Goal: Check status: Check status

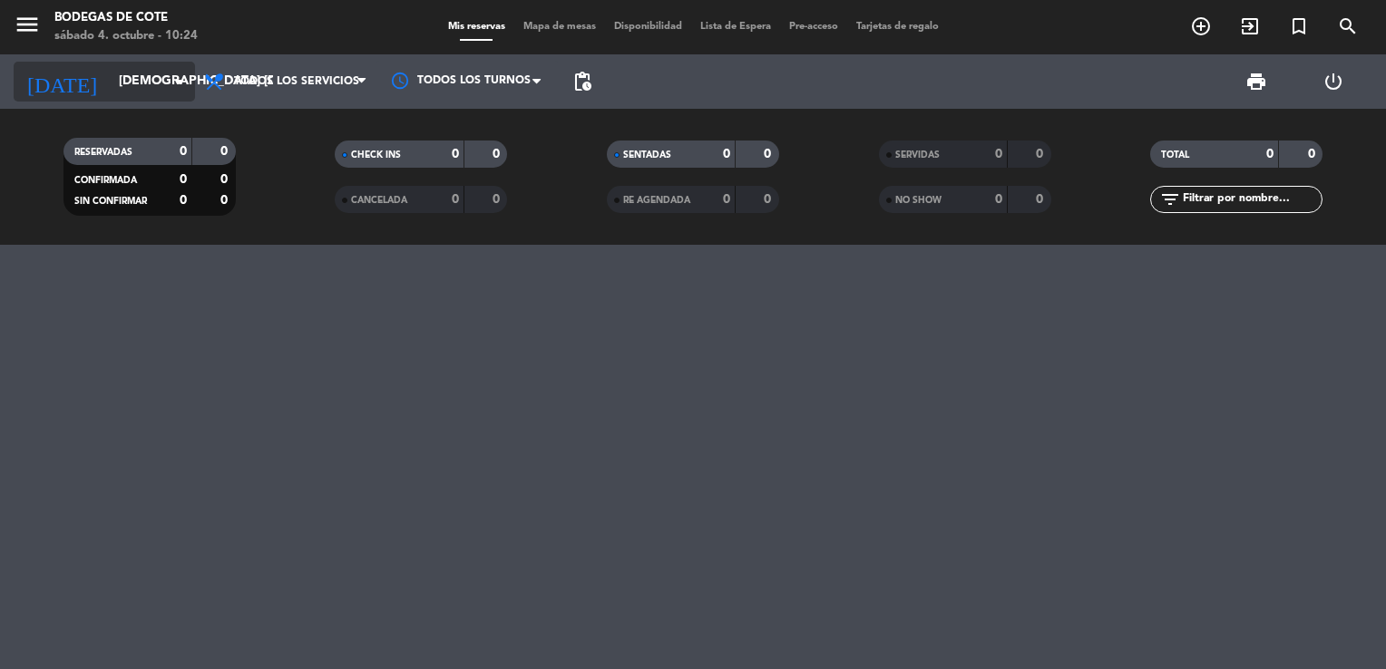
click at [171, 95] on input "[DEMOGRAPHIC_DATA] [DATE]" at bounding box center [196, 81] width 172 height 33
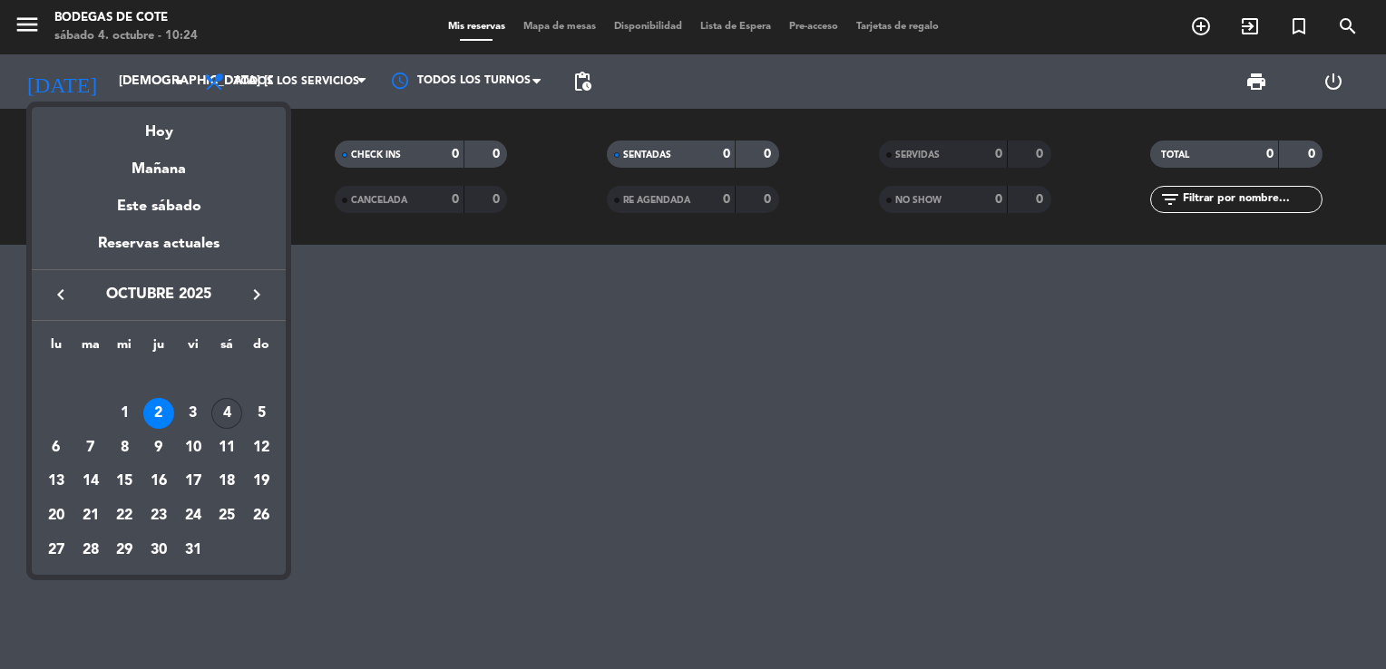
click at [228, 403] on div "4" at bounding box center [226, 413] width 31 height 31
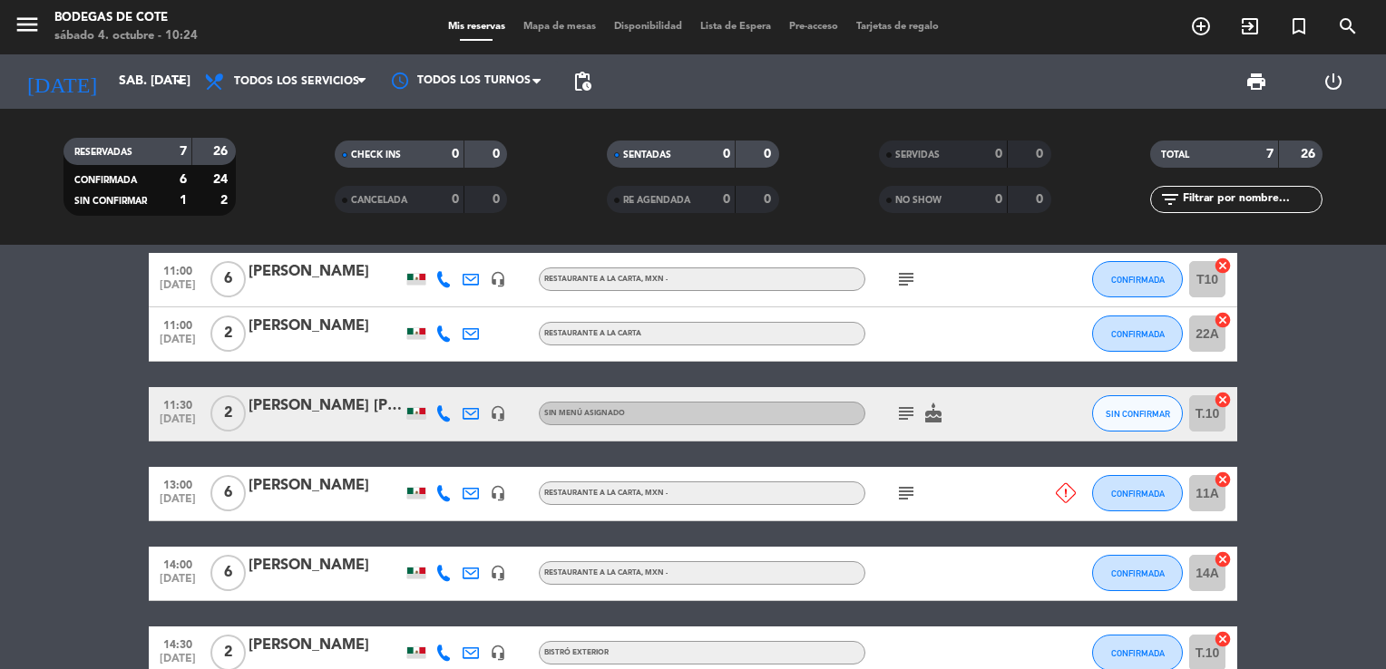
scroll to position [281, 0]
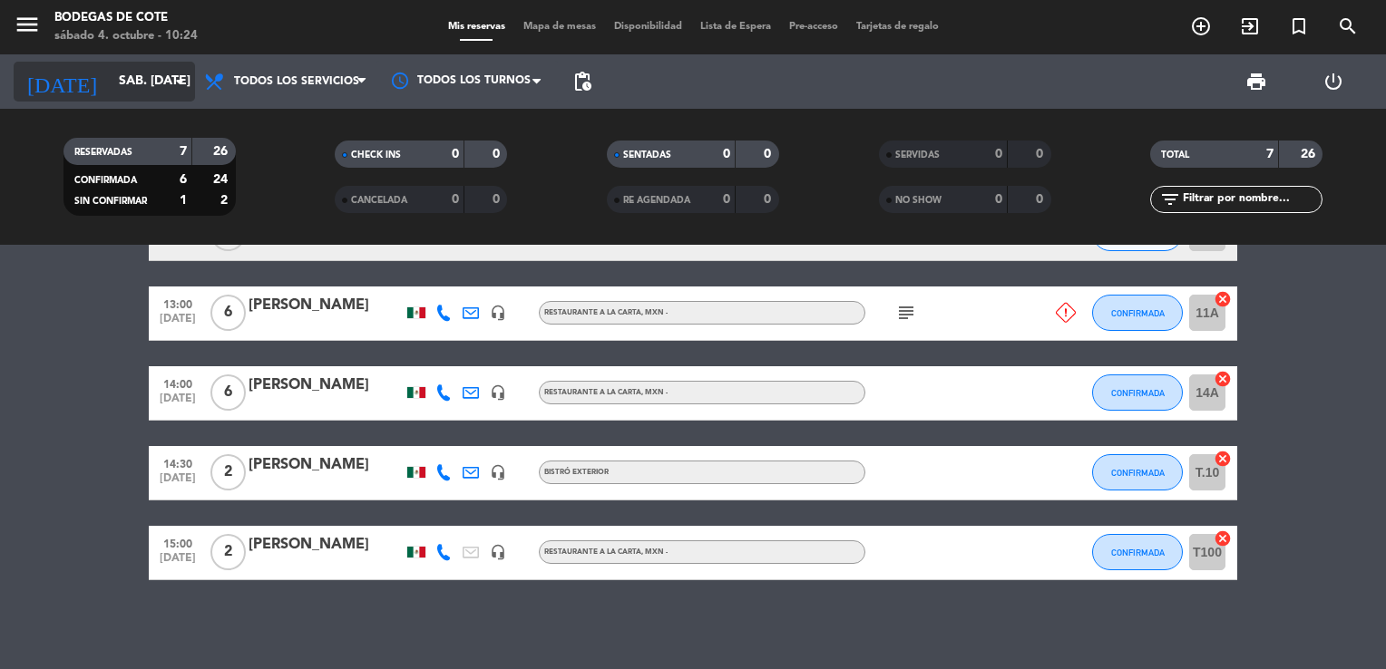
click at [141, 83] on input "sáb. [DATE]" at bounding box center [196, 81] width 172 height 33
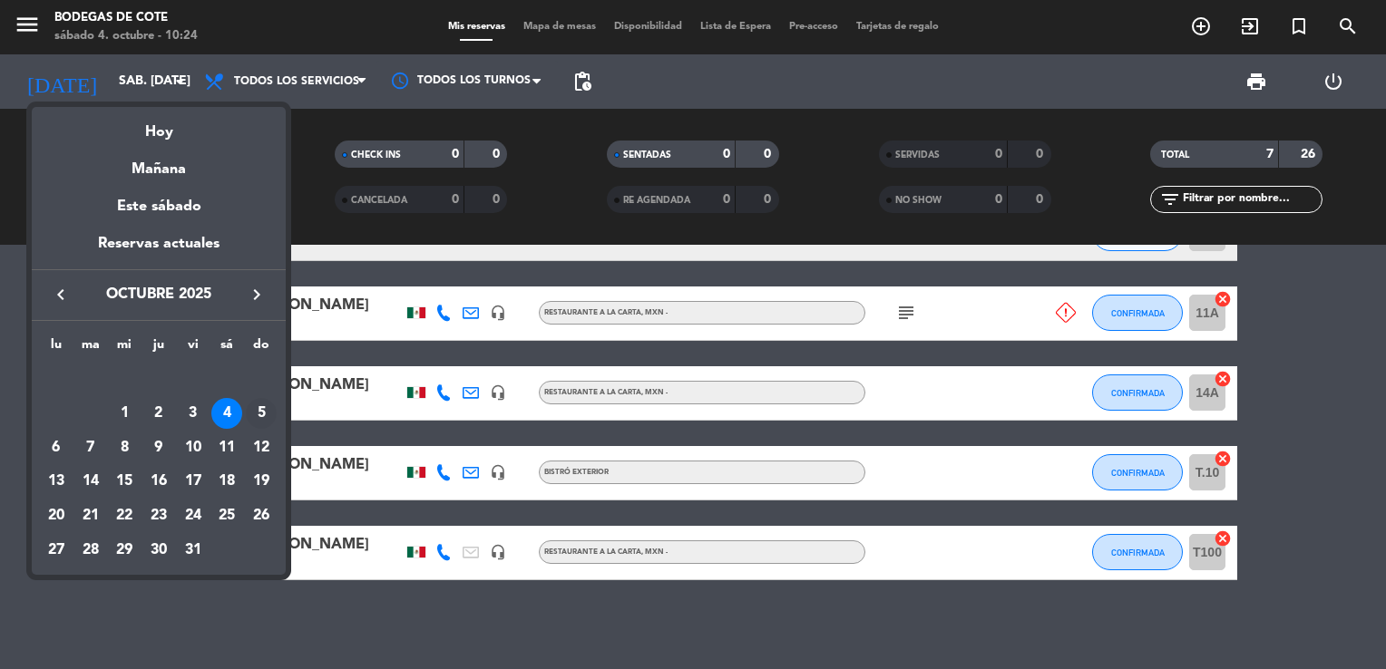
click at [263, 411] on div "5" at bounding box center [261, 413] width 31 height 31
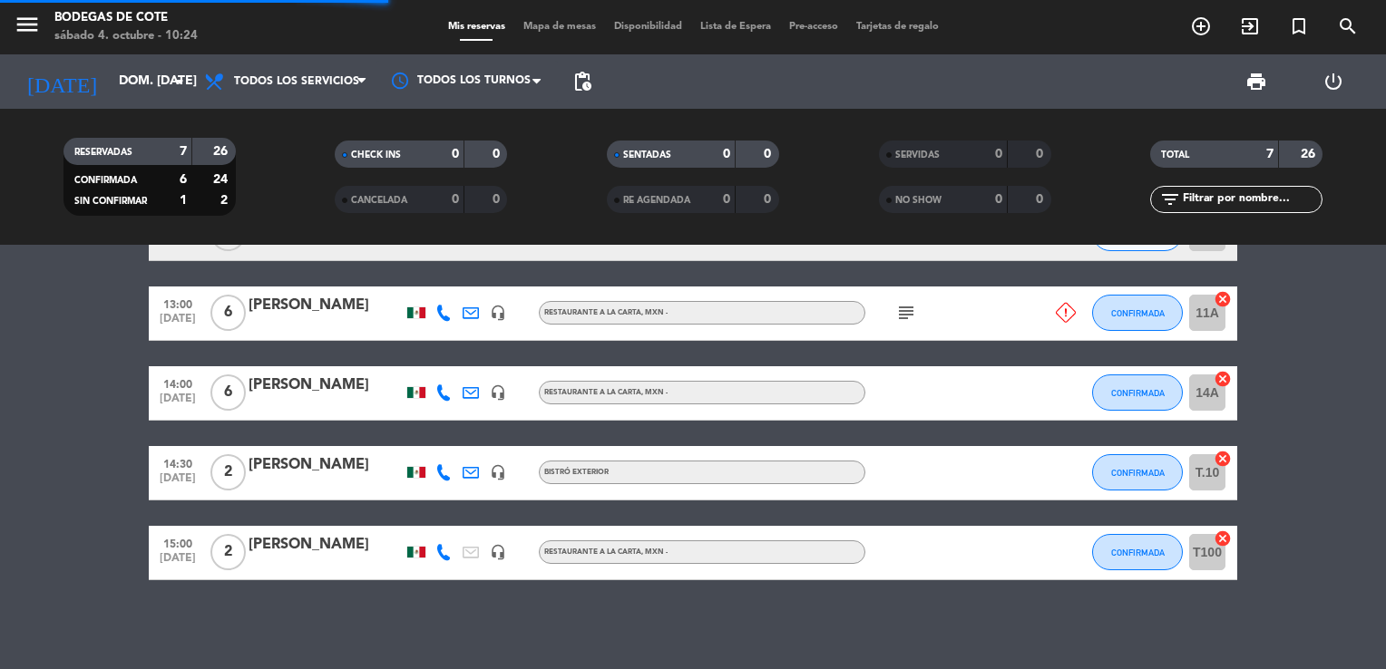
scroll to position [0, 0]
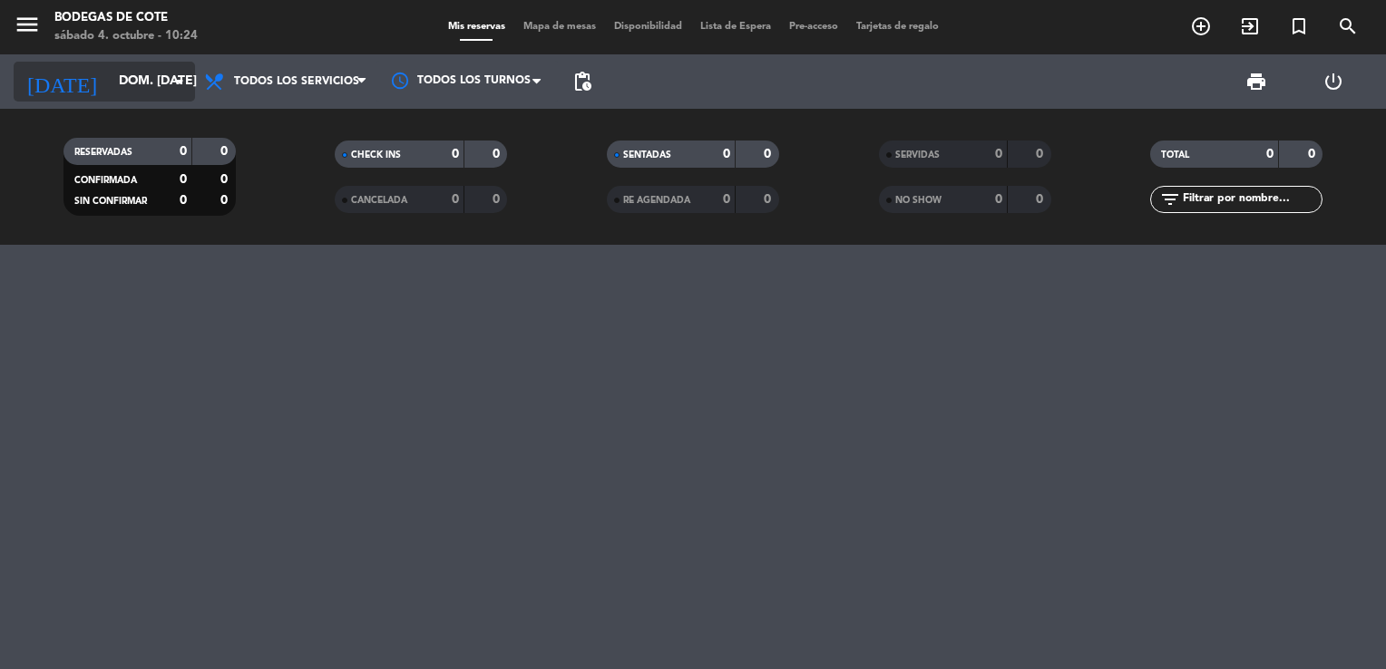
click at [126, 89] on input "dom. [DATE]" at bounding box center [196, 81] width 172 height 33
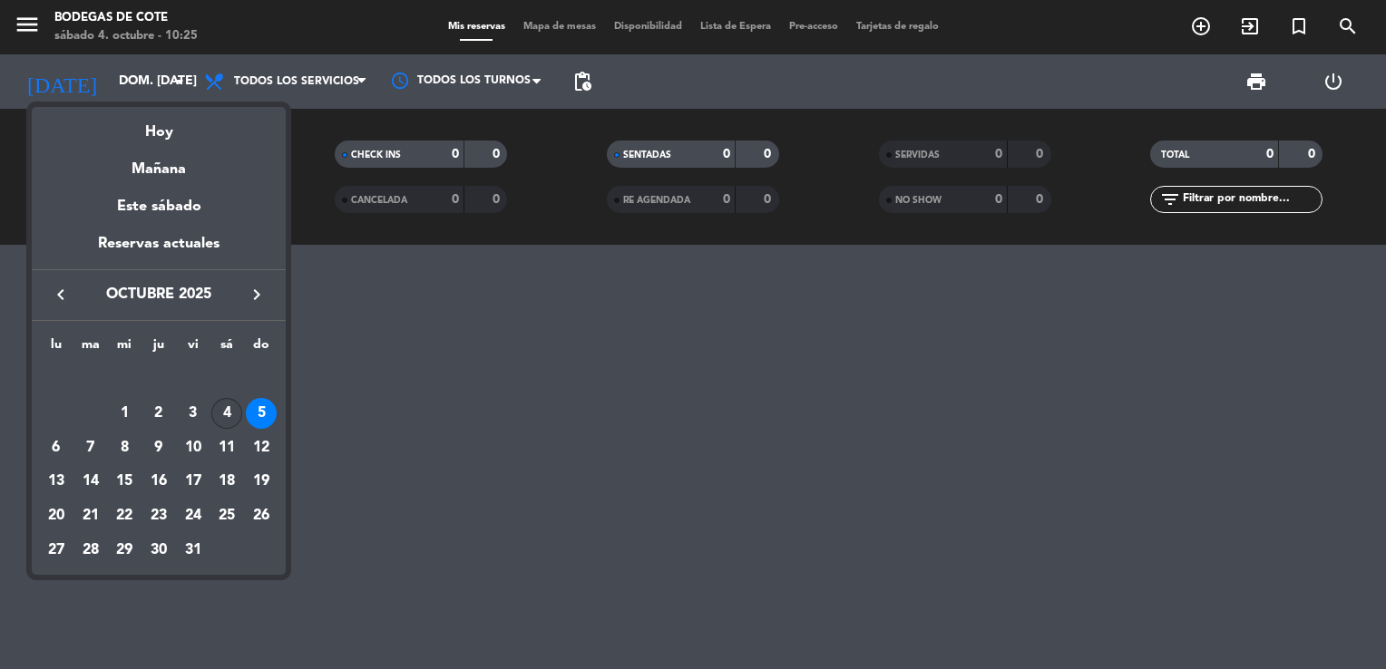
click at [231, 411] on div "4" at bounding box center [226, 413] width 31 height 31
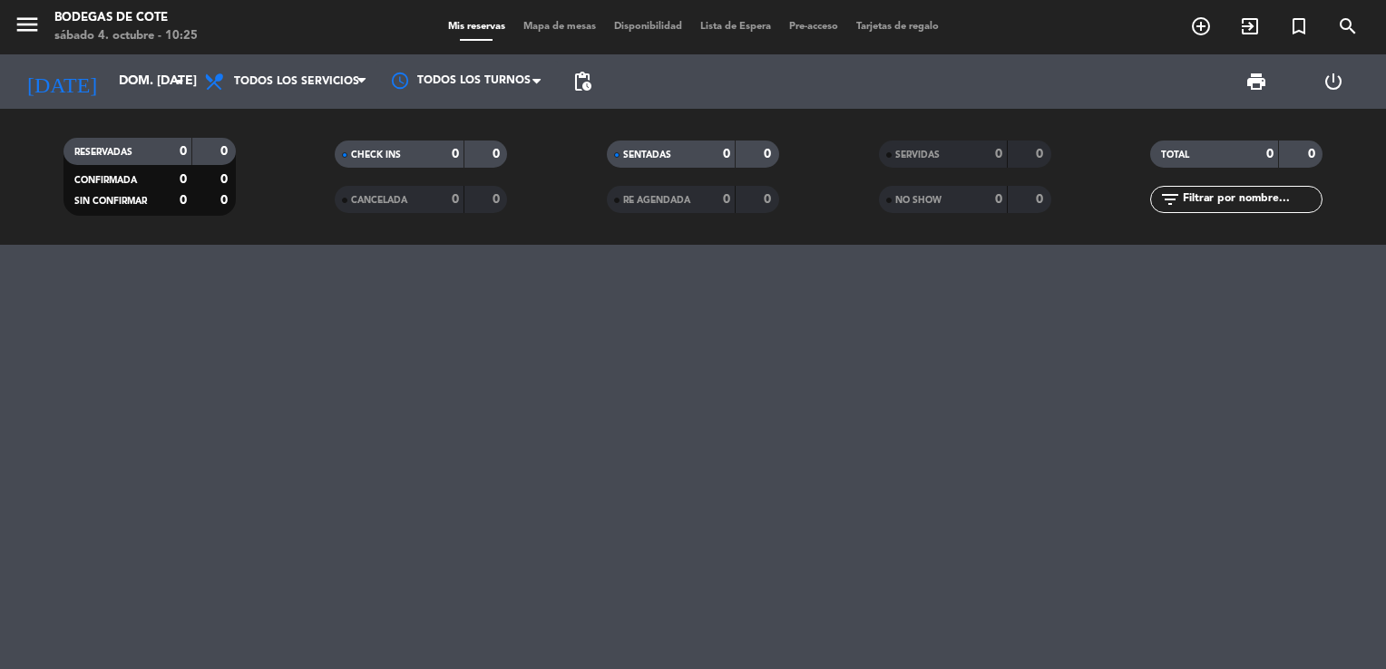
type input "sáb. [DATE]"
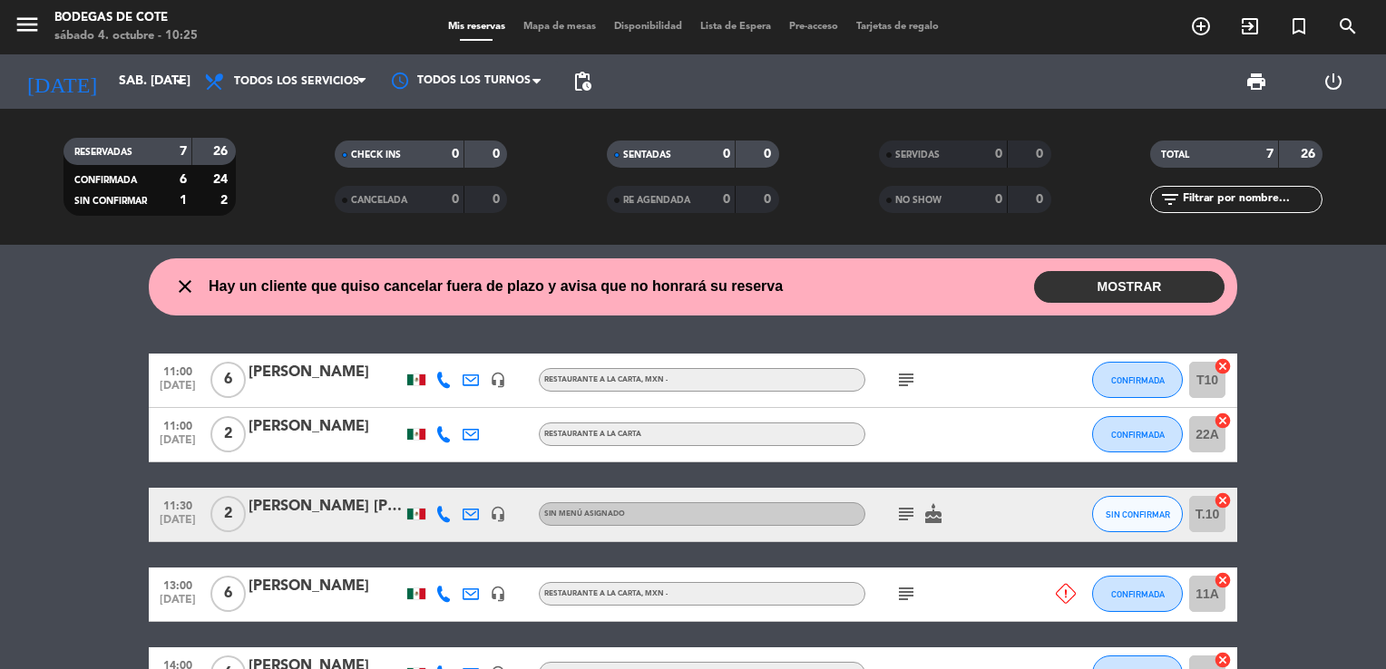
click at [1118, 285] on button "MOSTRAR" at bounding box center [1129, 287] width 190 height 32
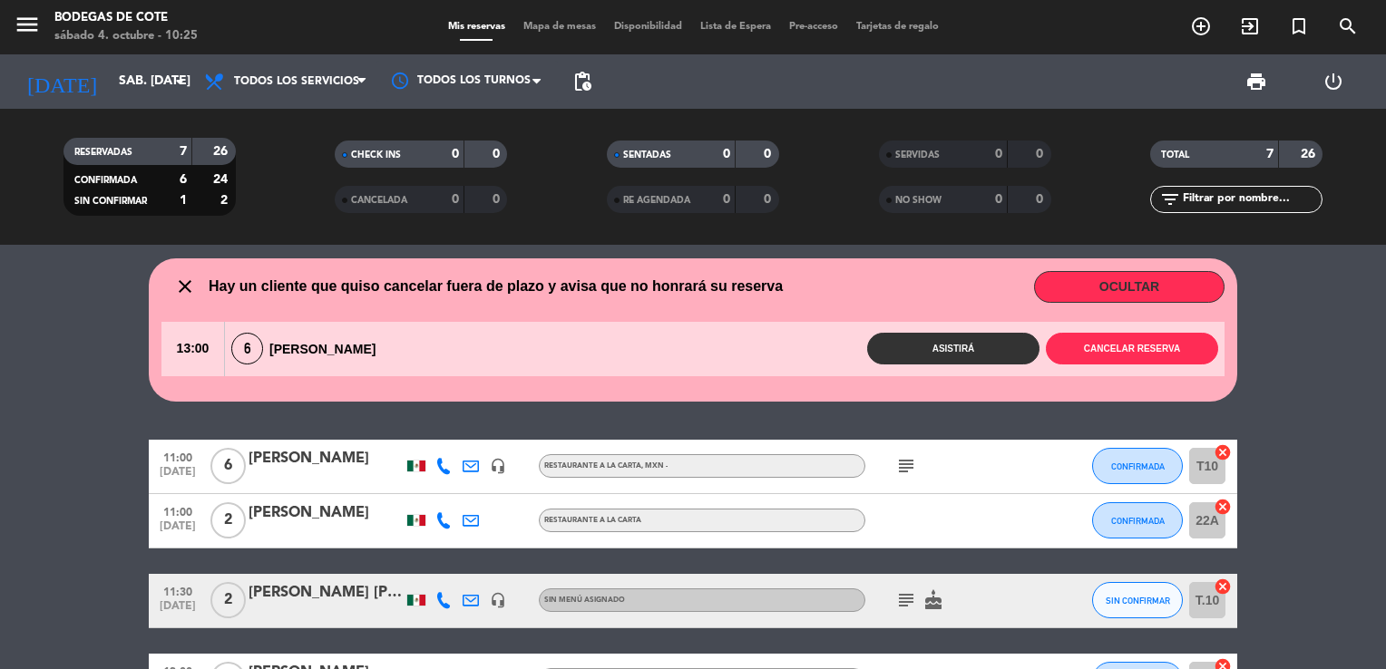
click at [1118, 290] on button "OCULTAR" at bounding box center [1129, 287] width 190 height 32
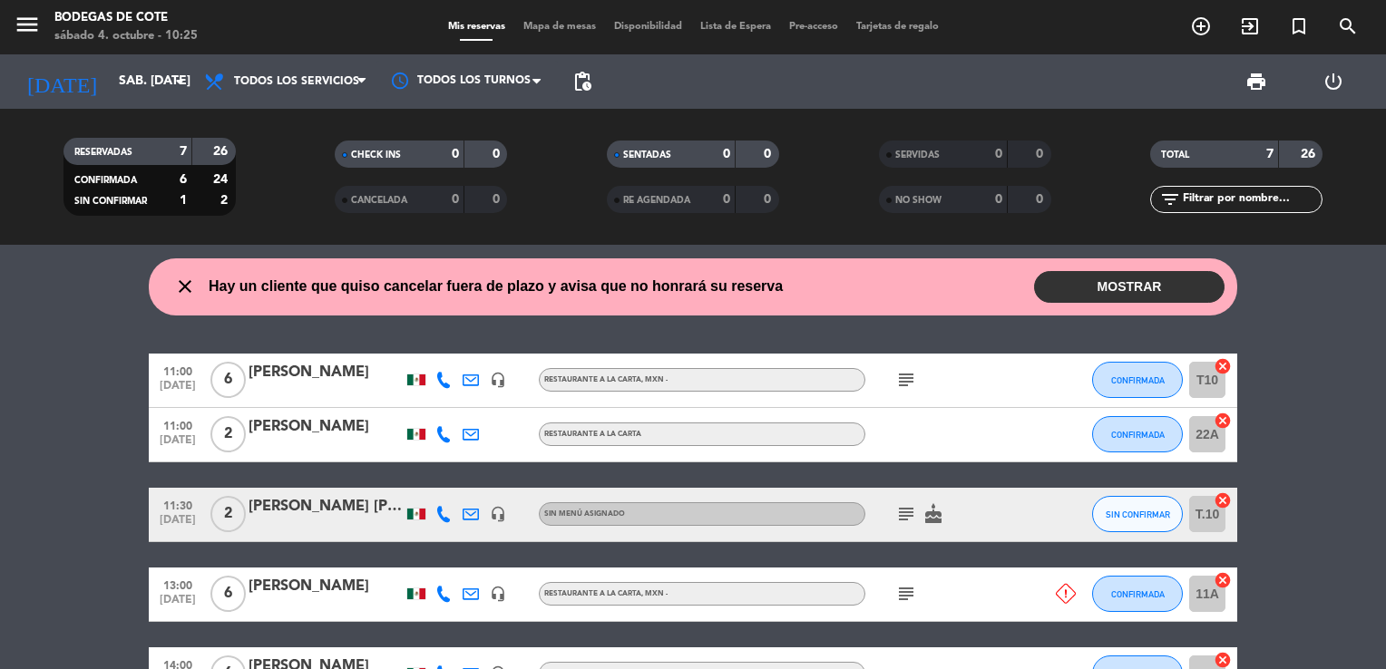
scroll to position [91, 0]
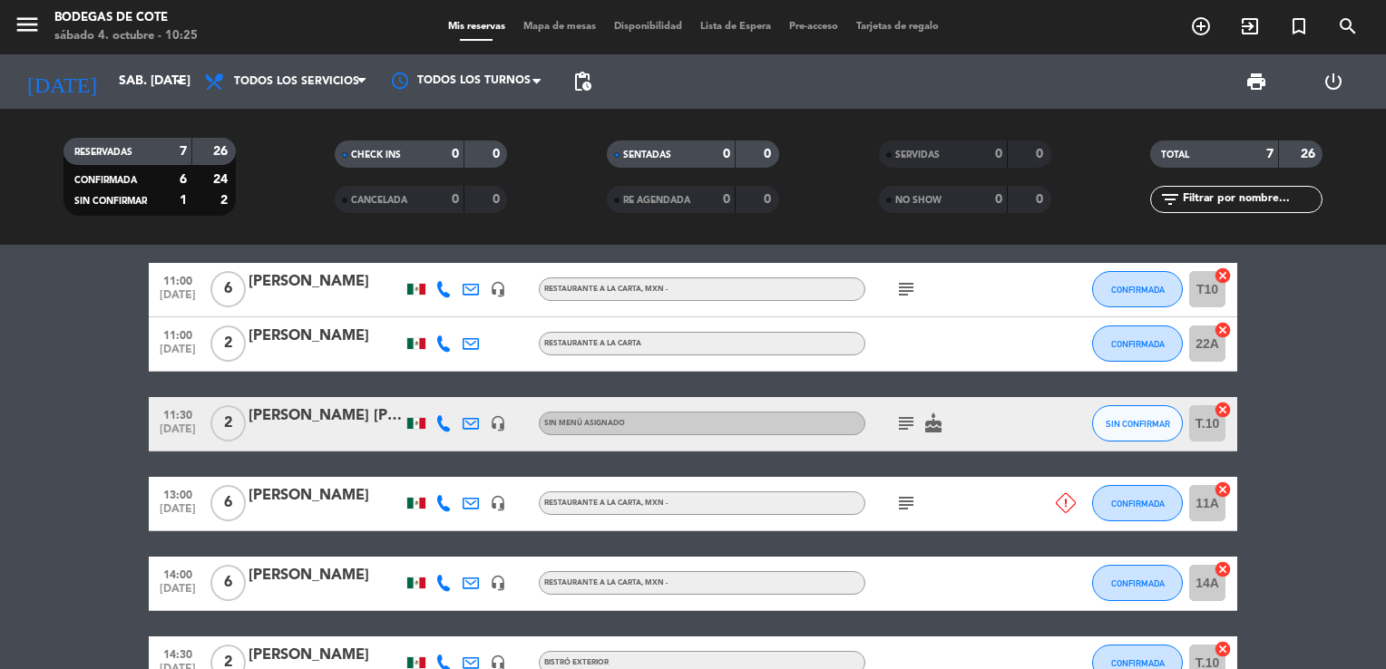
click at [1061, 499] on icon at bounding box center [1066, 503] width 20 height 20
click at [911, 505] on icon "subject" at bounding box center [906, 504] width 22 height 22
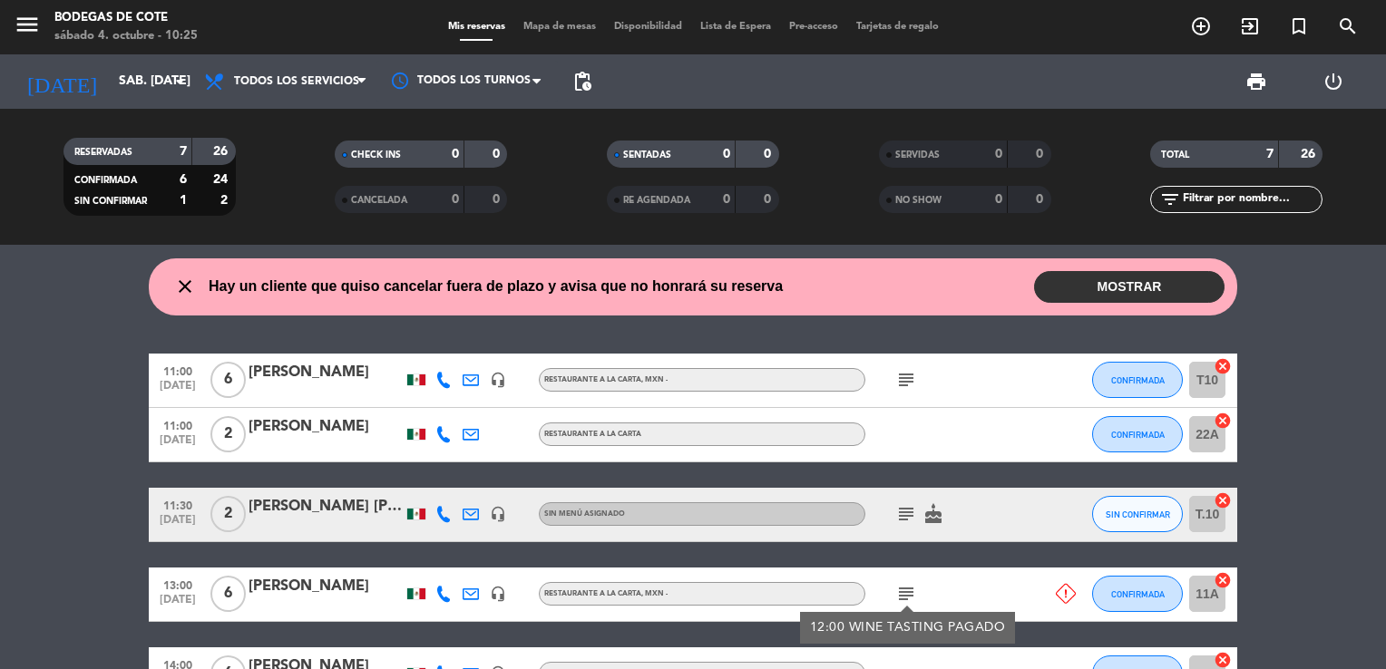
click at [907, 380] on icon "subject" at bounding box center [906, 380] width 22 height 22
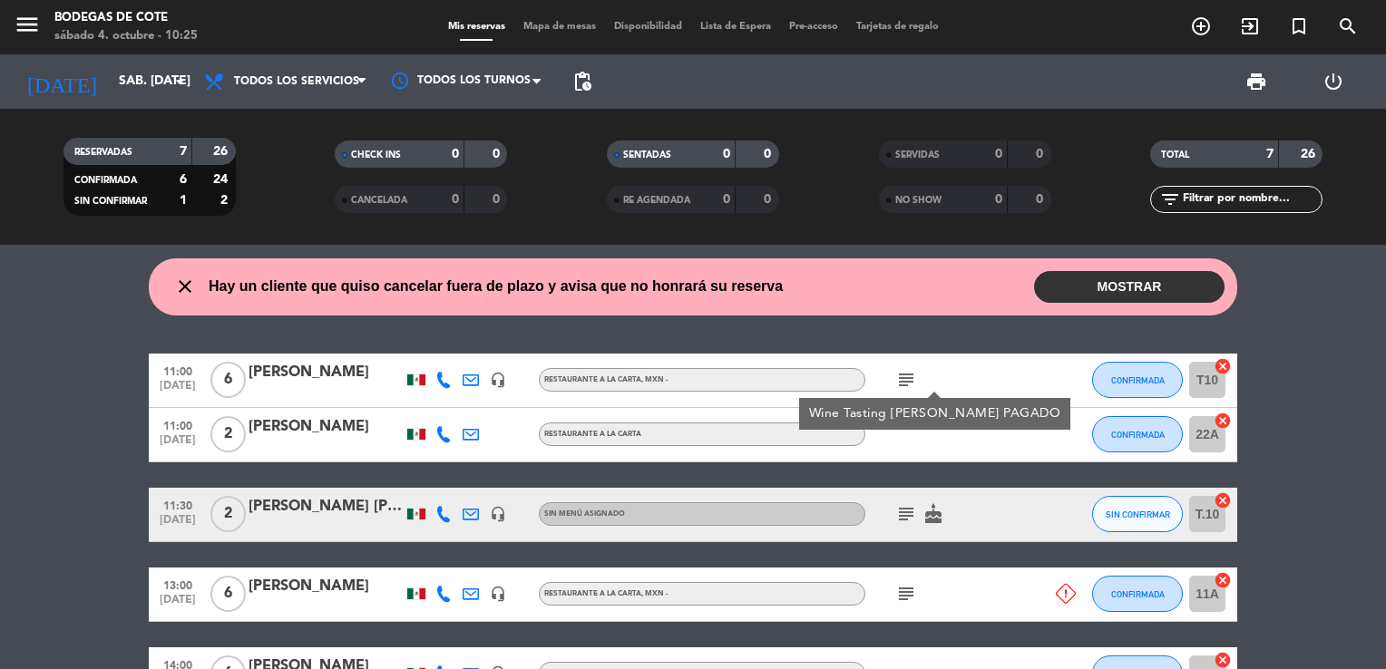
click at [1310, 406] on bookings-row "11:00 [DATE] 6 [PERSON_NAME] headset_mic RESTAURANTE A LA CARTA , MXN - subject…" at bounding box center [693, 608] width 1386 height 508
